Goal: Task Accomplishment & Management: Use online tool/utility

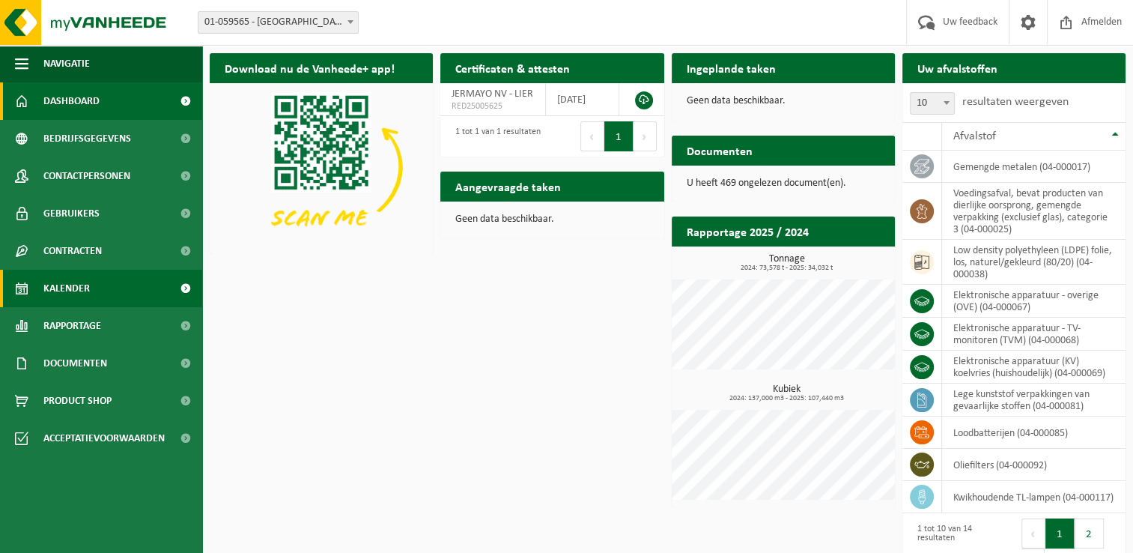
click at [72, 291] on span "Kalender" at bounding box center [66, 288] width 46 height 37
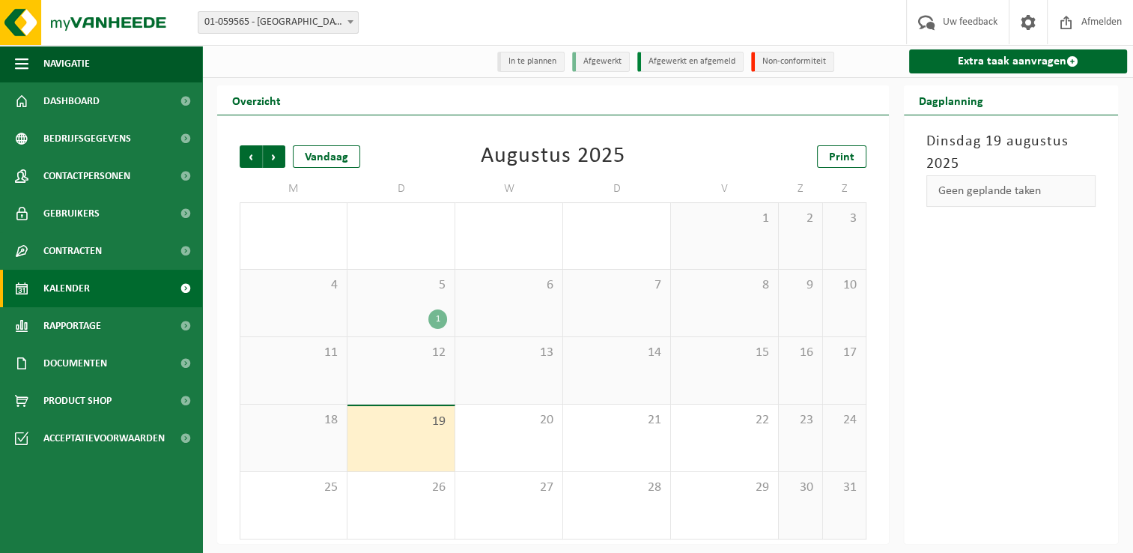
click at [539, 60] on li "In te plannen" at bounding box center [530, 62] width 67 height 20
click at [530, 68] on li "In te plannen" at bounding box center [530, 62] width 67 height 20
drag, startPoint x: 530, startPoint y: 68, endPoint x: 422, endPoint y: 73, distance: 108.0
click at [422, 73] on div at bounding box center [318, 61] width 233 height 26
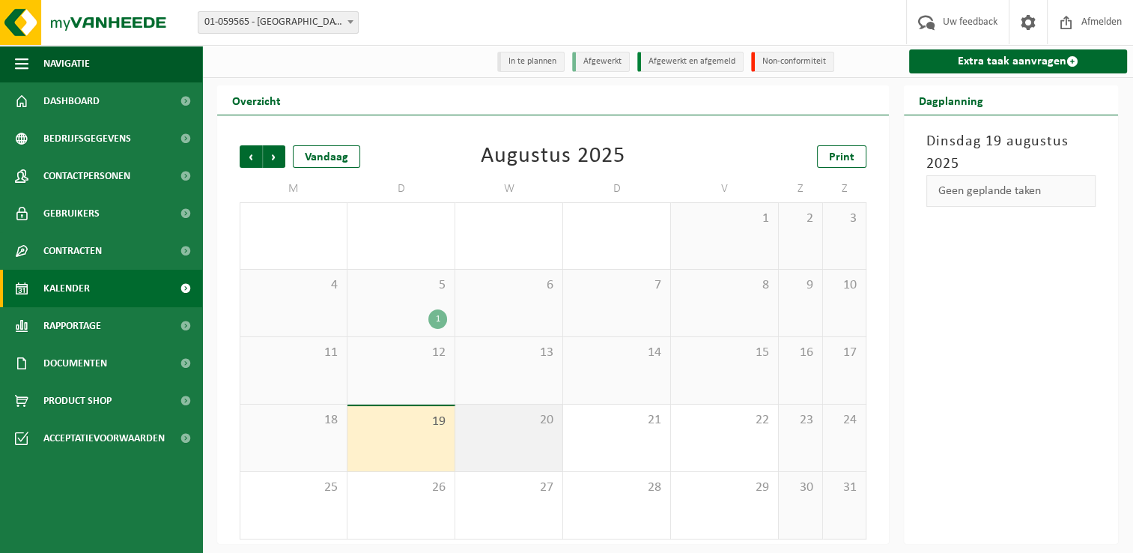
click at [527, 417] on span "20" at bounding box center [509, 420] width 92 height 16
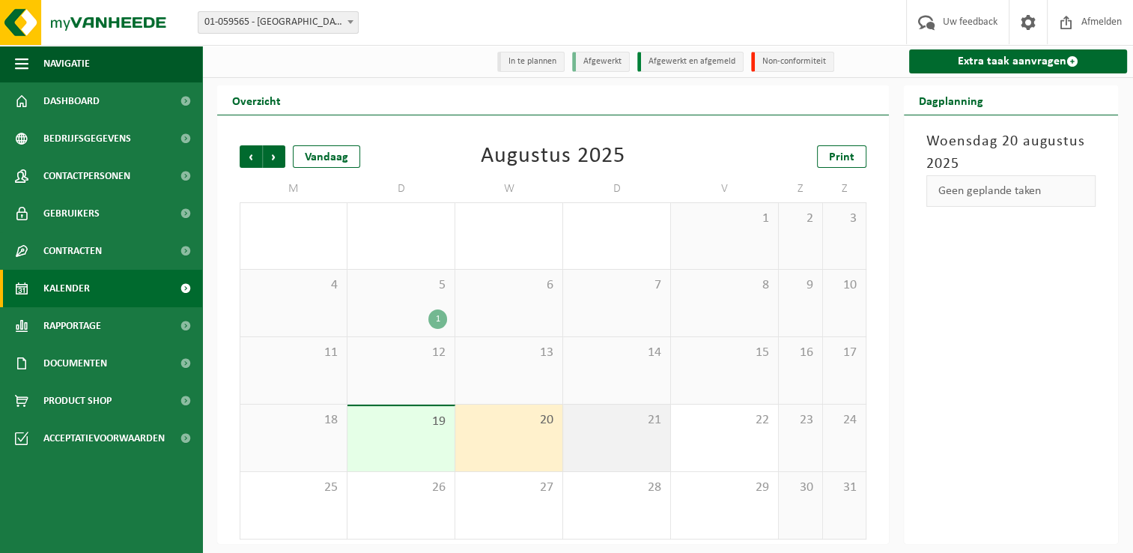
click at [607, 436] on div "21" at bounding box center [616, 438] width 107 height 67
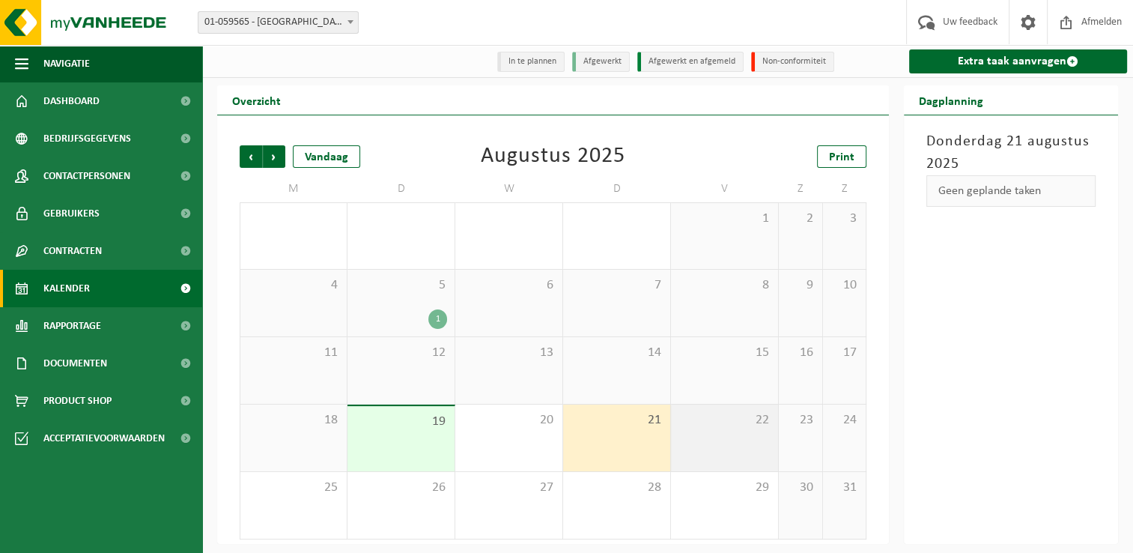
click at [709, 437] on div "22" at bounding box center [724, 438] width 107 height 67
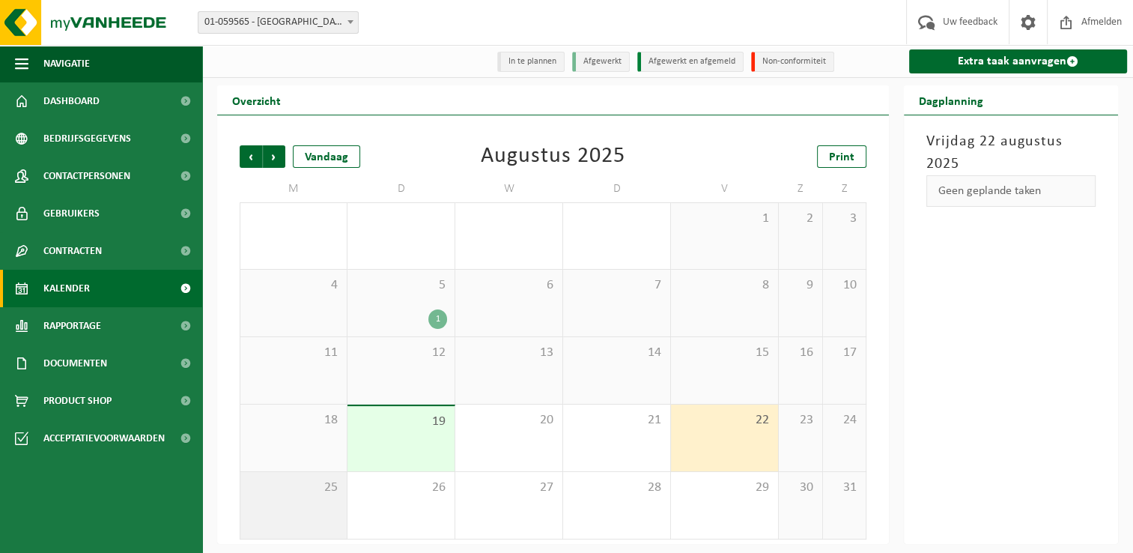
click at [327, 509] on div "25" at bounding box center [293, 505] width 106 height 67
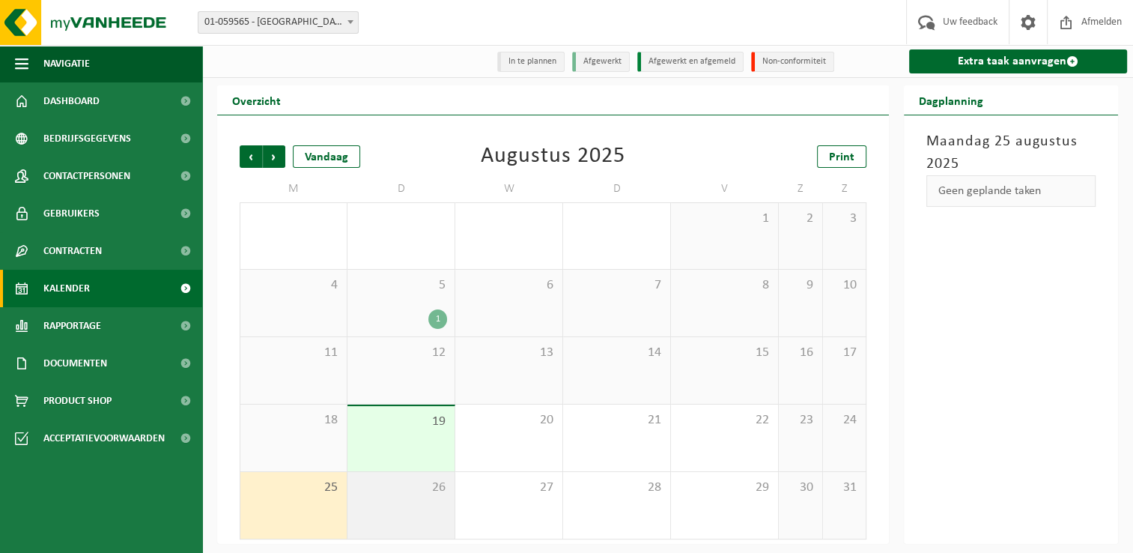
click at [390, 506] on div "26" at bounding box center [401, 505] width 107 height 67
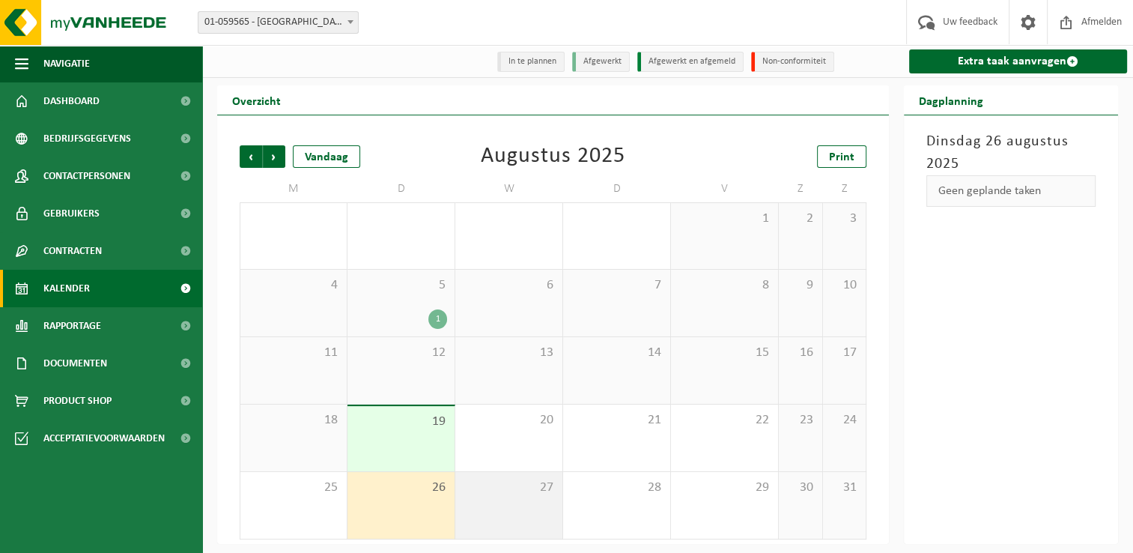
click at [463, 509] on div "27" at bounding box center [508, 505] width 107 height 67
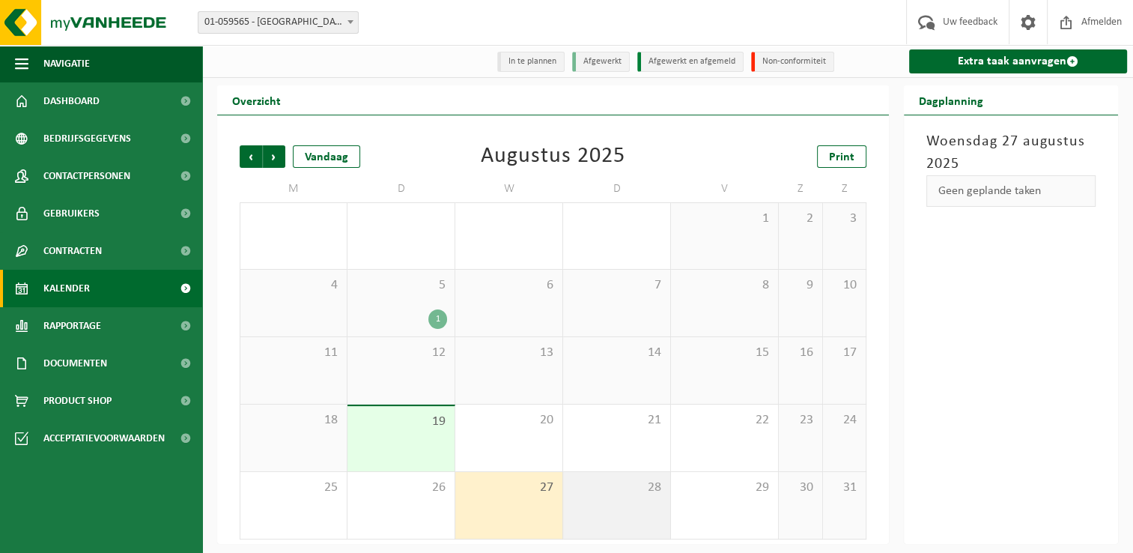
click at [628, 511] on div "28" at bounding box center [616, 505] width 107 height 67
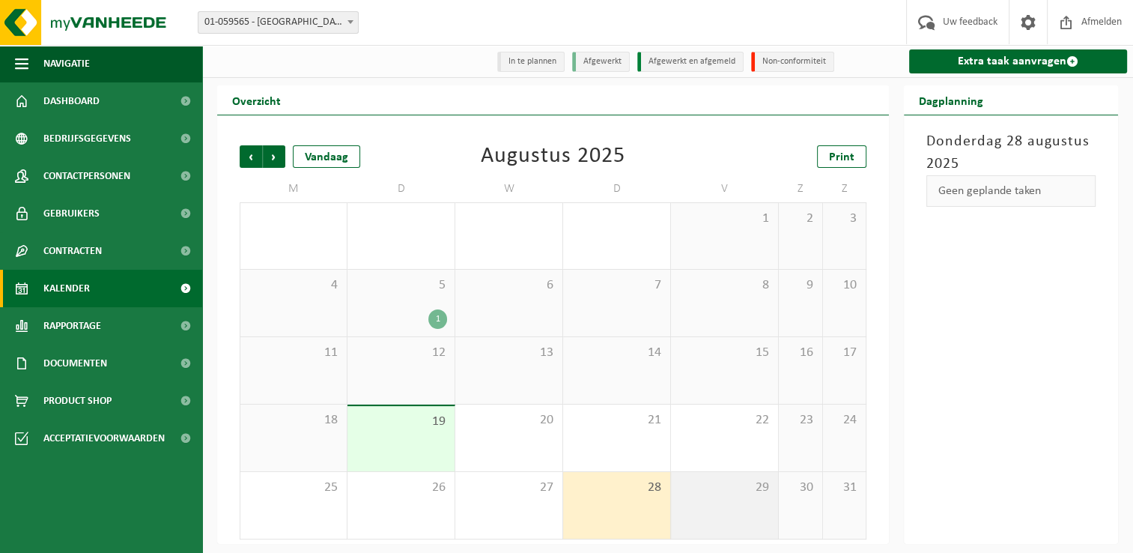
click at [711, 506] on div "29" at bounding box center [724, 505] width 107 height 67
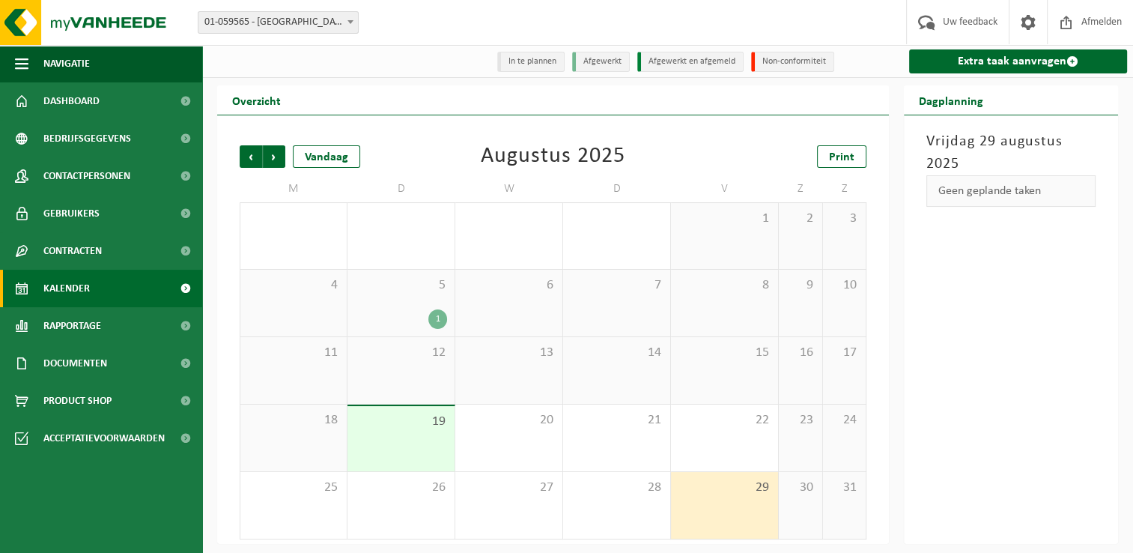
click at [375, 455] on div "19" at bounding box center [401, 438] width 107 height 65
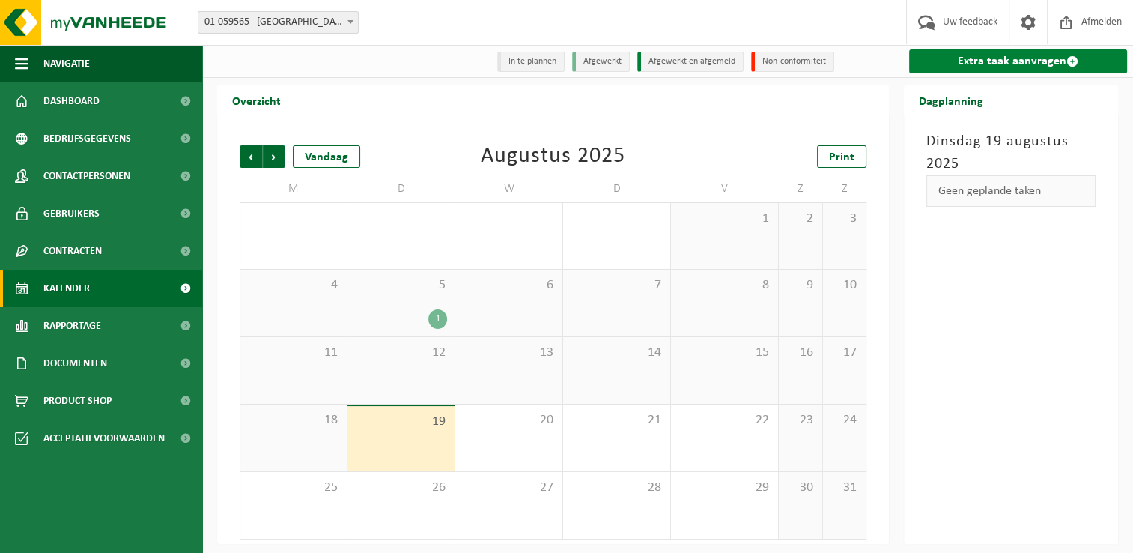
click at [980, 55] on link "Extra taak aanvragen" at bounding box center [1018, 61] width 218 height 24
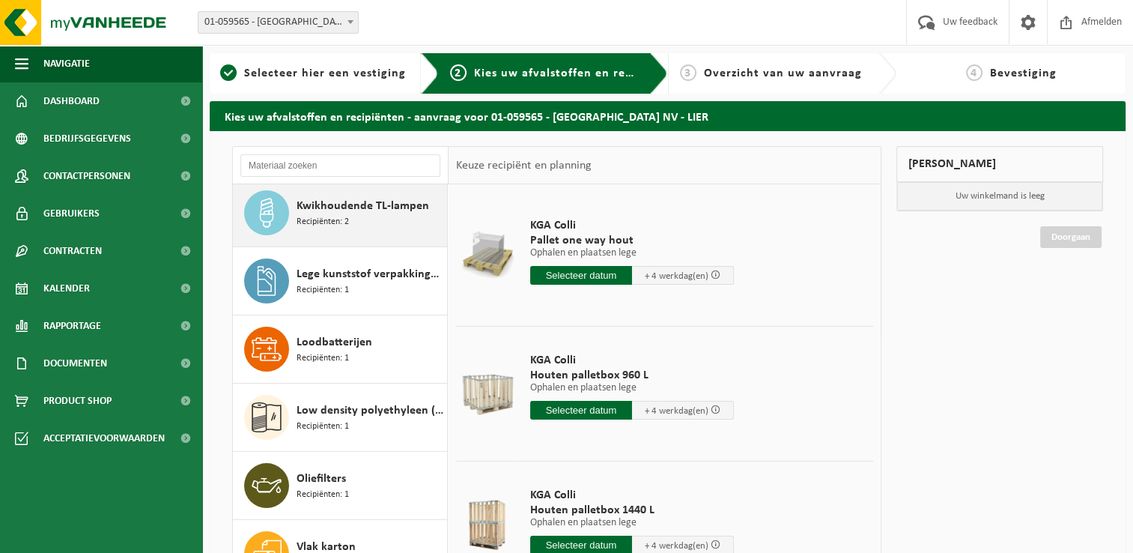
scroll to position [375, 0]
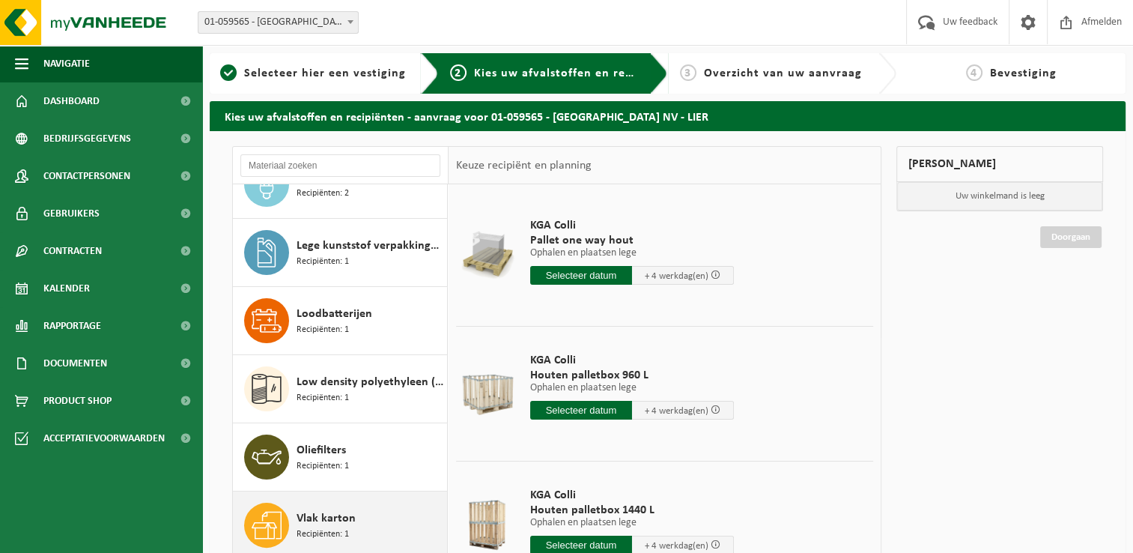
click at [348, 533] on span "Recipiënten: 1" at bounding box center [323, 534] width 52 height 14
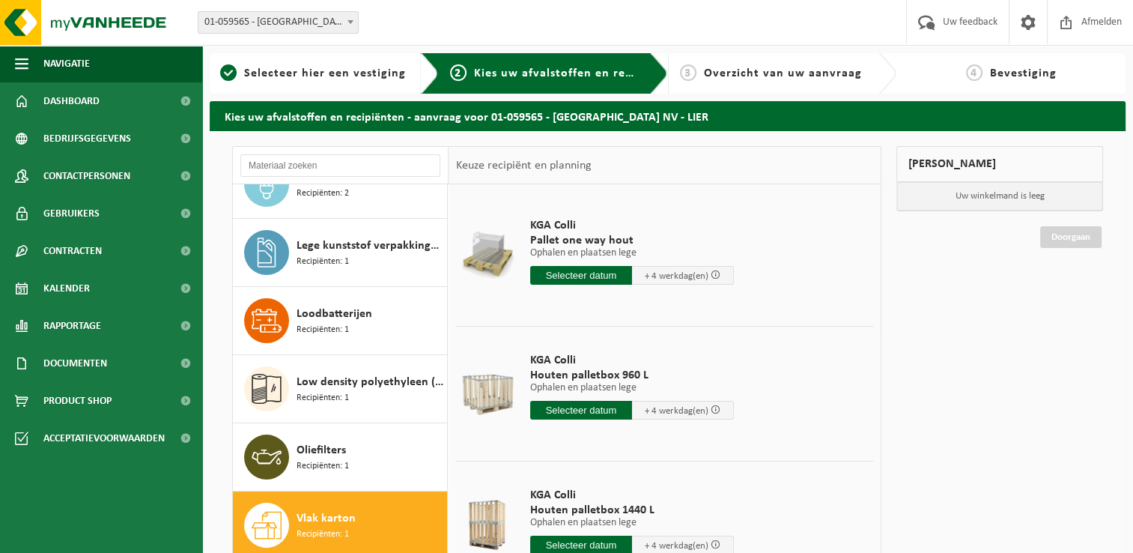
scroll to position [434, 0]
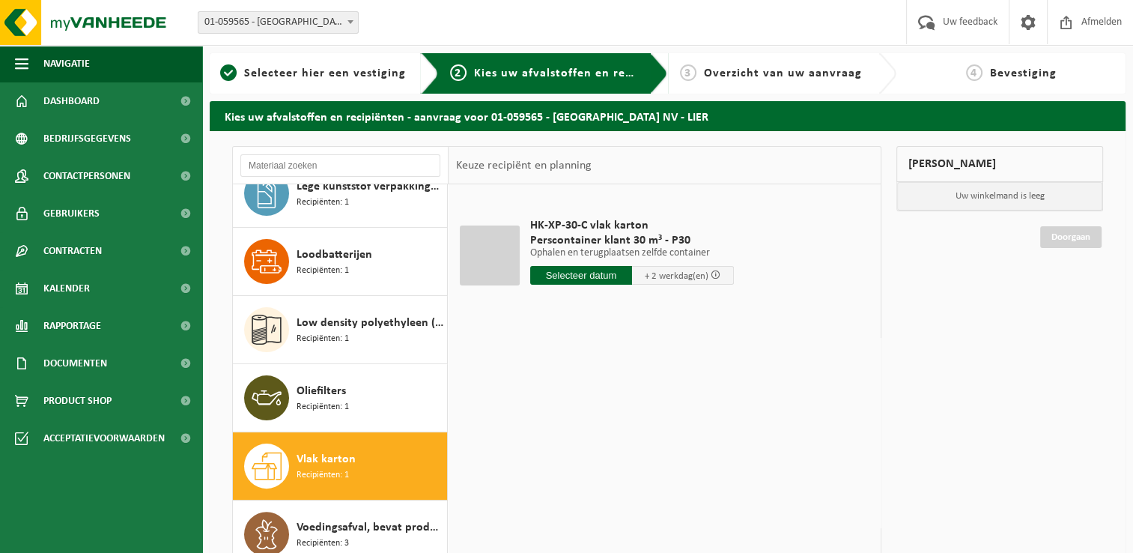
click at [490, 260] on div at bounding box center [490, 255] width 60 height 60
click at [596, 276] on input "text" at bounding box center [581, 275] width 102 height 19
click at [566, 425] on div "28 29 30 31 1 2 3 4 5 6 7 8 9 10 11 12 13 14 15 16 17 18 19 20 21 22 23 24 25 2…" at bounding box center [623, 408] width 184 height 120
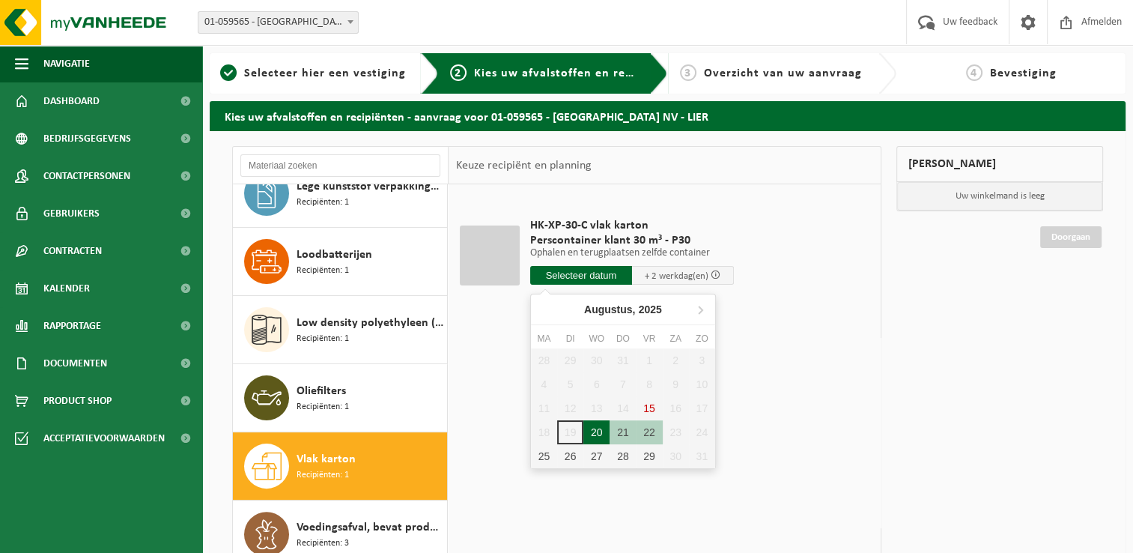
click at [587, 429] on div "20" at bounding box center [597, 432] width 26 height 24
type input "Van 2025-08-20"
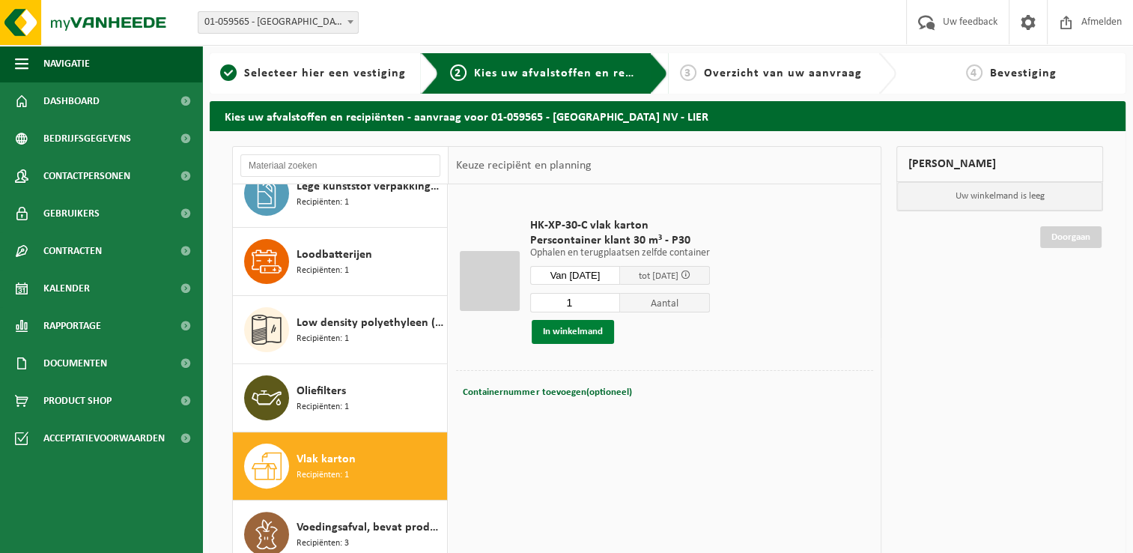
click at [593, 331] on button "In winkelmand" at bounding box center [573, 332] width 82 height 24
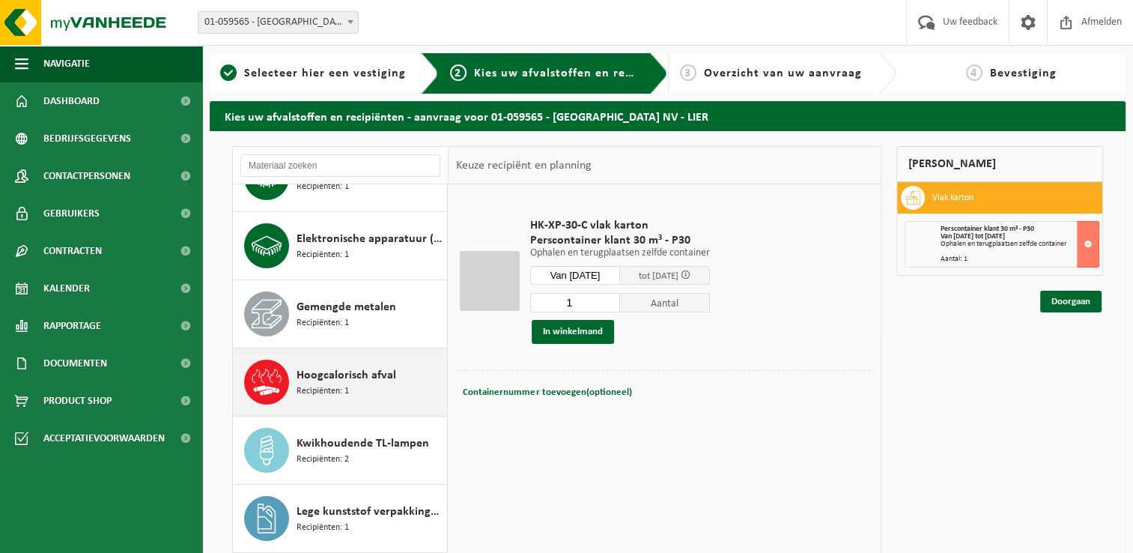
scroll to position [209, 0]
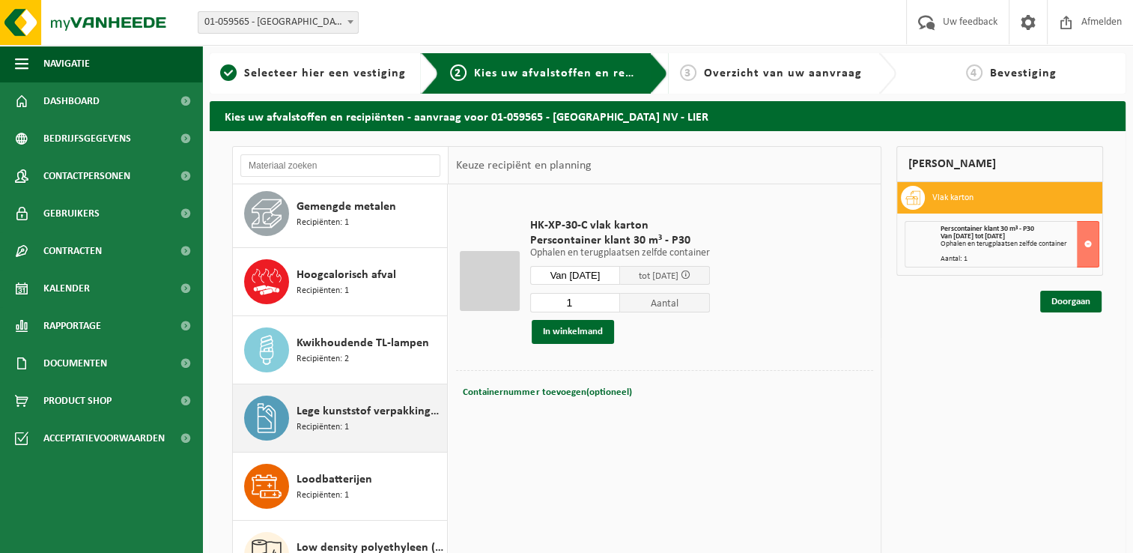
click at [340, 415] on span "Lege kunststof verpakkingen van gevaarlijke stoffen" at bounding box center [370, 411] width 147 height 18
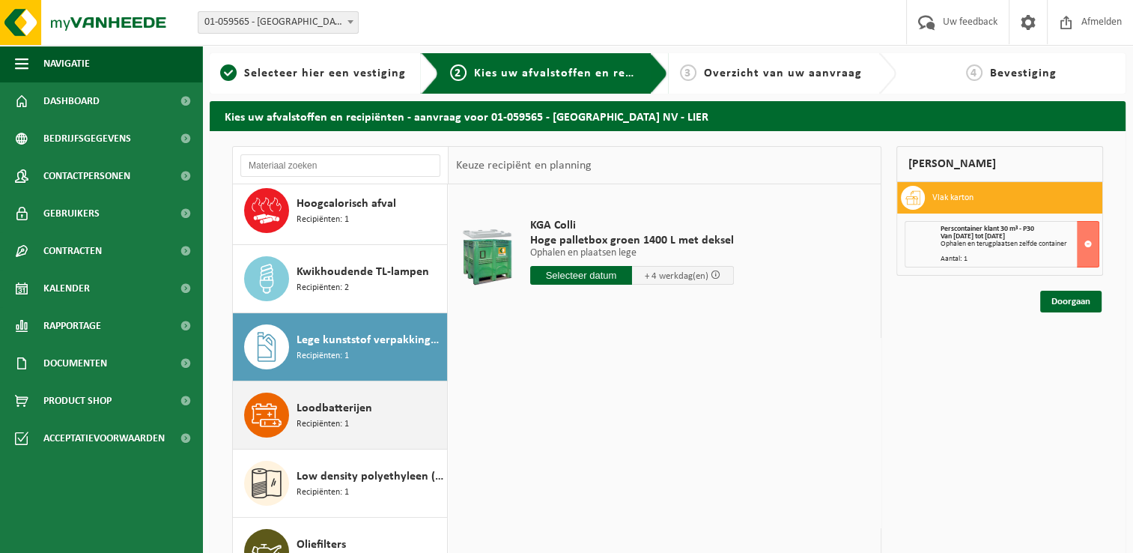
scroll to position [258, 0]
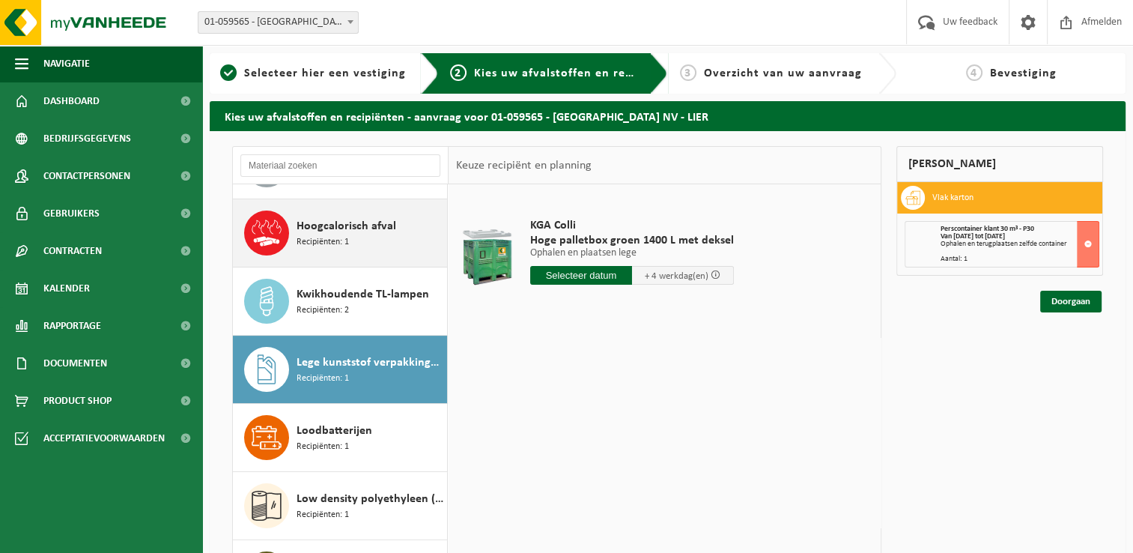
click at [336, 250] on div "Hoogcalorisch afval Recipiënten: 1" at bounding box center [370, 232] width 147 height 45
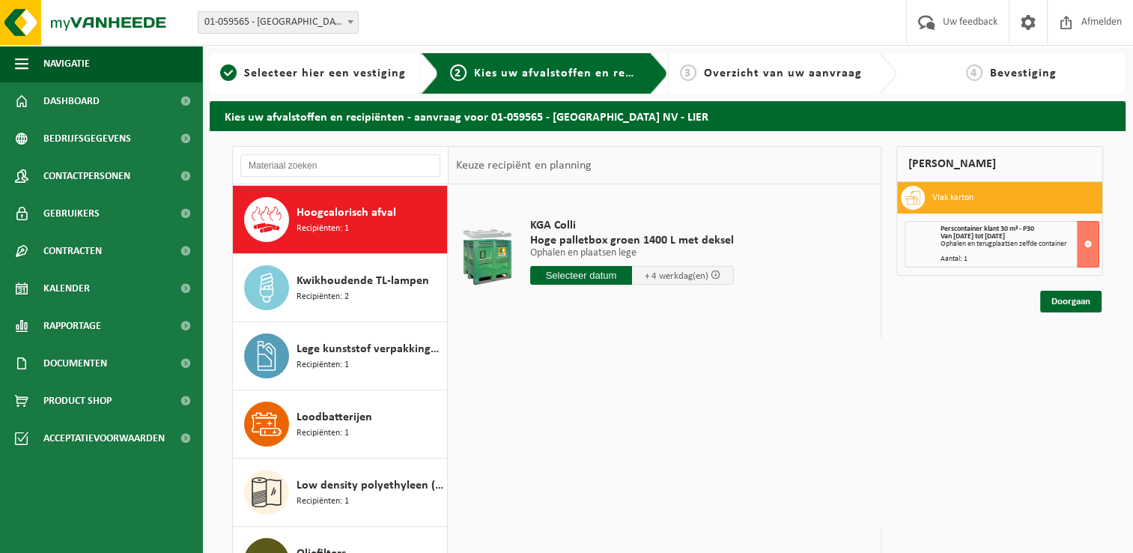
scroll to position [272, 0]
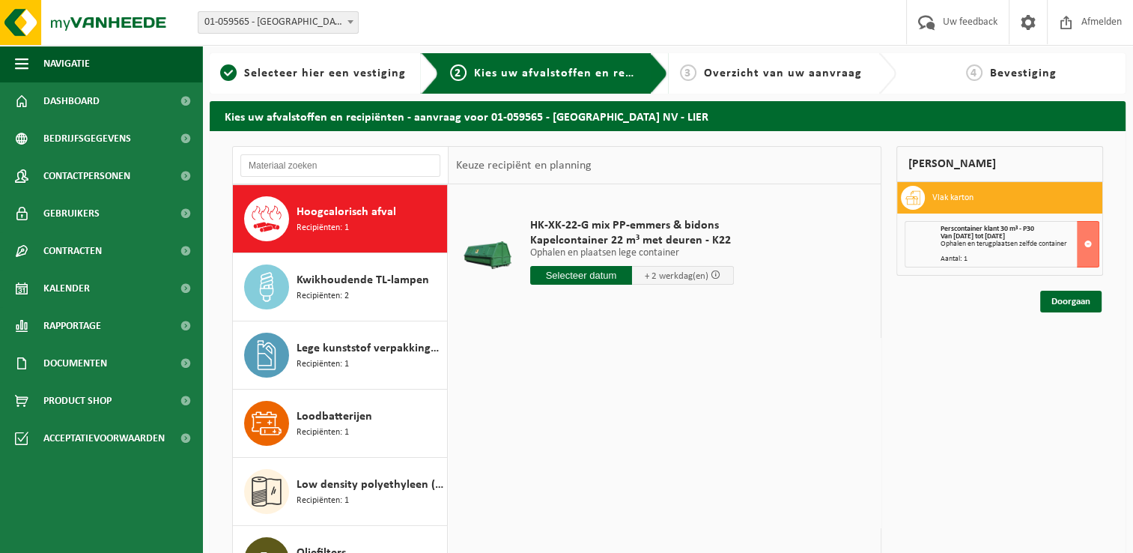
click at [587, 273] on input "text" at bounding box center [581, 275] width 102 height 19
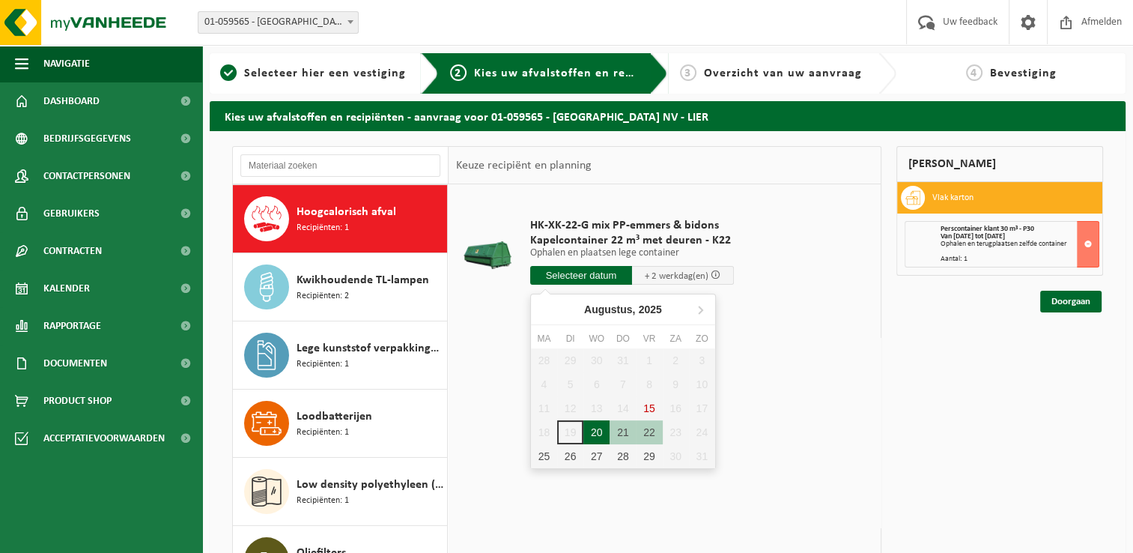
click at [593, 427] on div "20" at bounding box center [597, 432] width 26 height 24
type input "Van 2025-08-20"
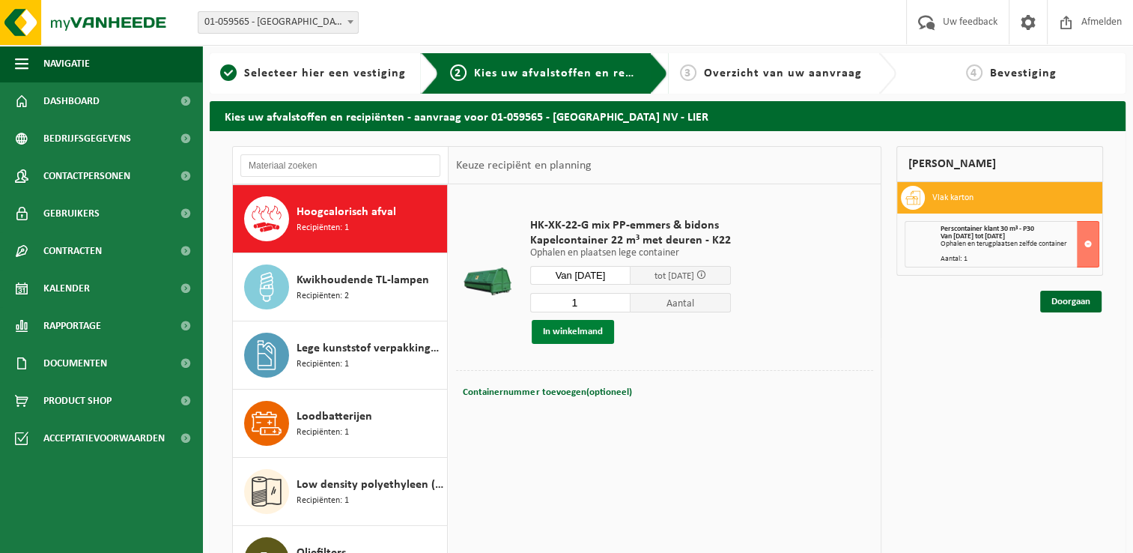
click at [587, 331] on button "In winkelmand" at bounding box center [573, 332] width 82 height 24
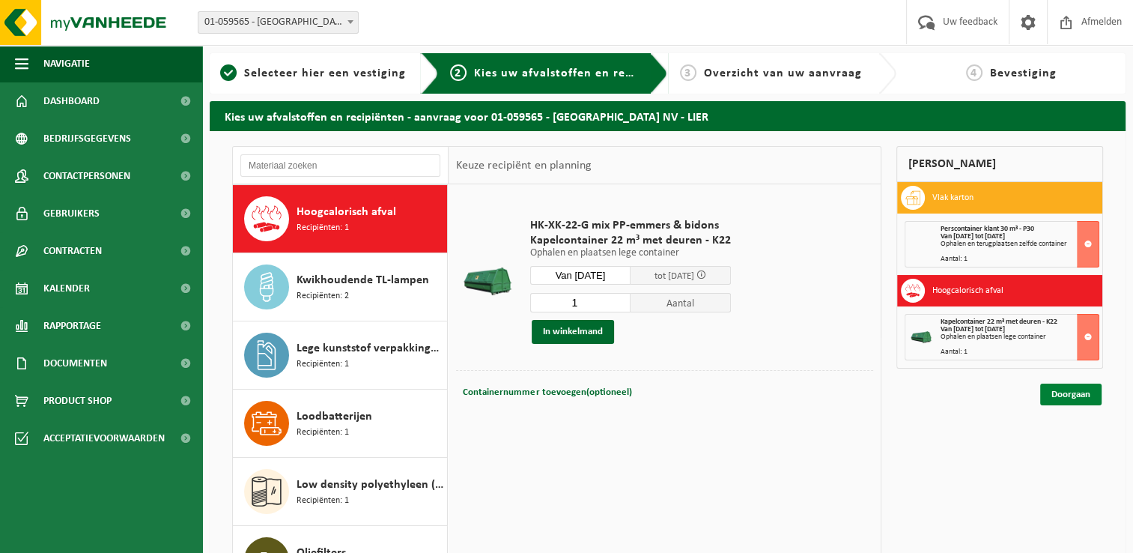
click at [1055, 391] on link "Doorgaan" at bounding box center [1070, 395] width 61 height 22
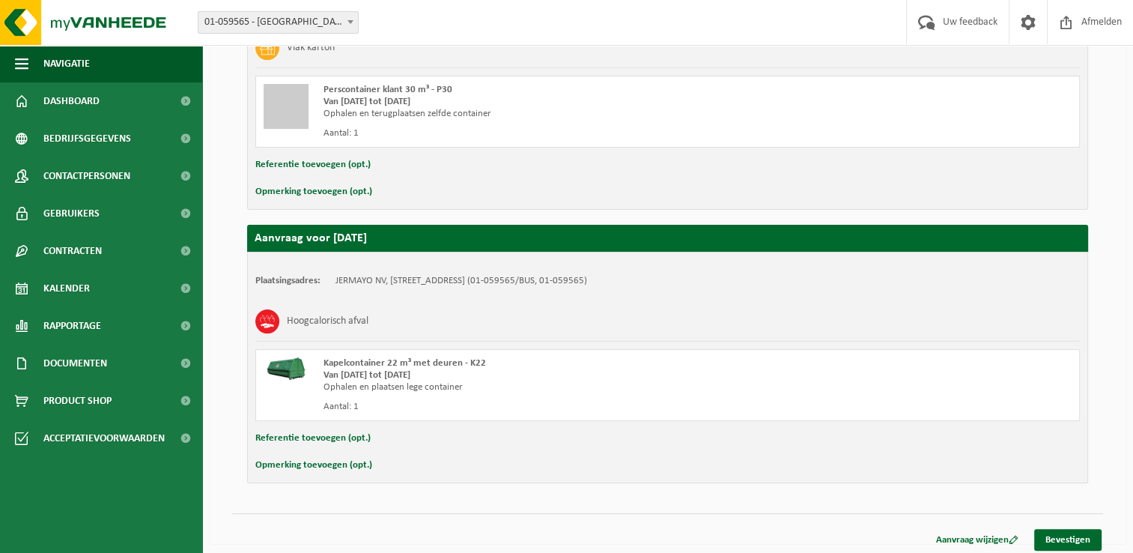
scroll to position [361, 0]
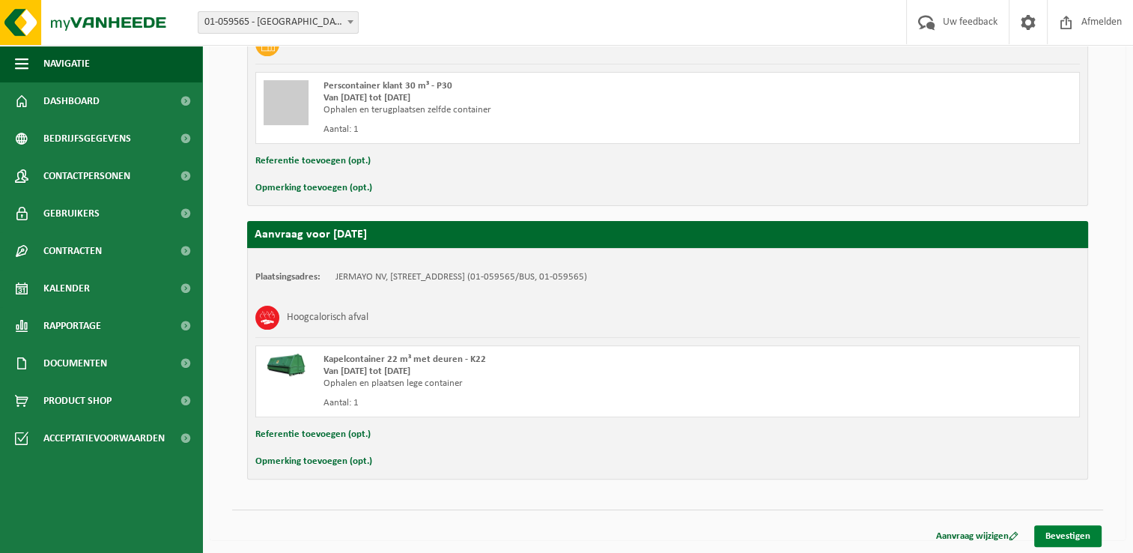
click at [1060, 533] on link "Bevestigen" at bounding box center [1068, 536] width 67 height 22
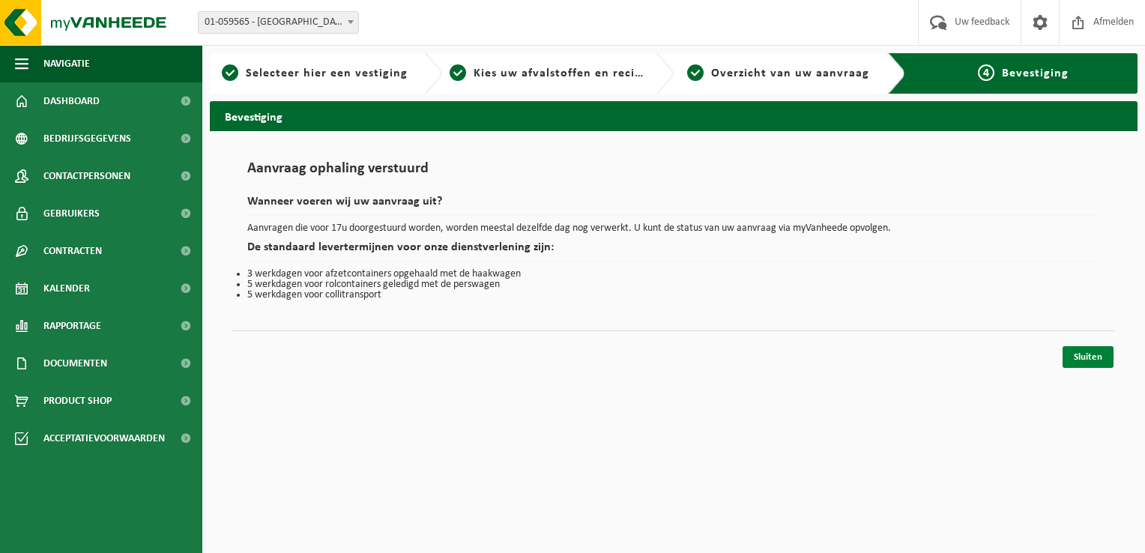
click at [1070, 355] on link "Sluiten" at bounding box center [1087, 357] width 51 height 22
